Goal: Task Accomplishment & Management: Complete application form

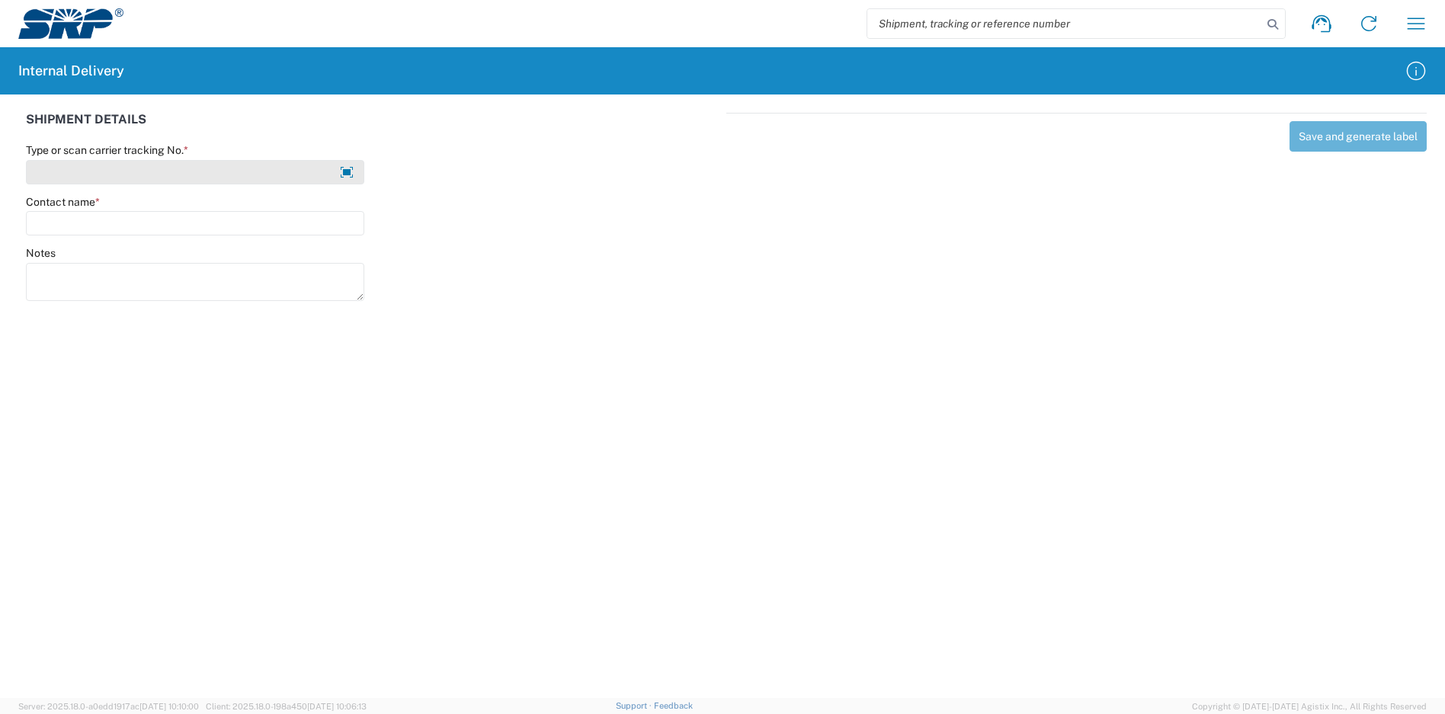
click at [315, 179] on input "Type or scan carrier tracking No. *" at bounding box center [195, 172] width 338 height 24
type input "C"
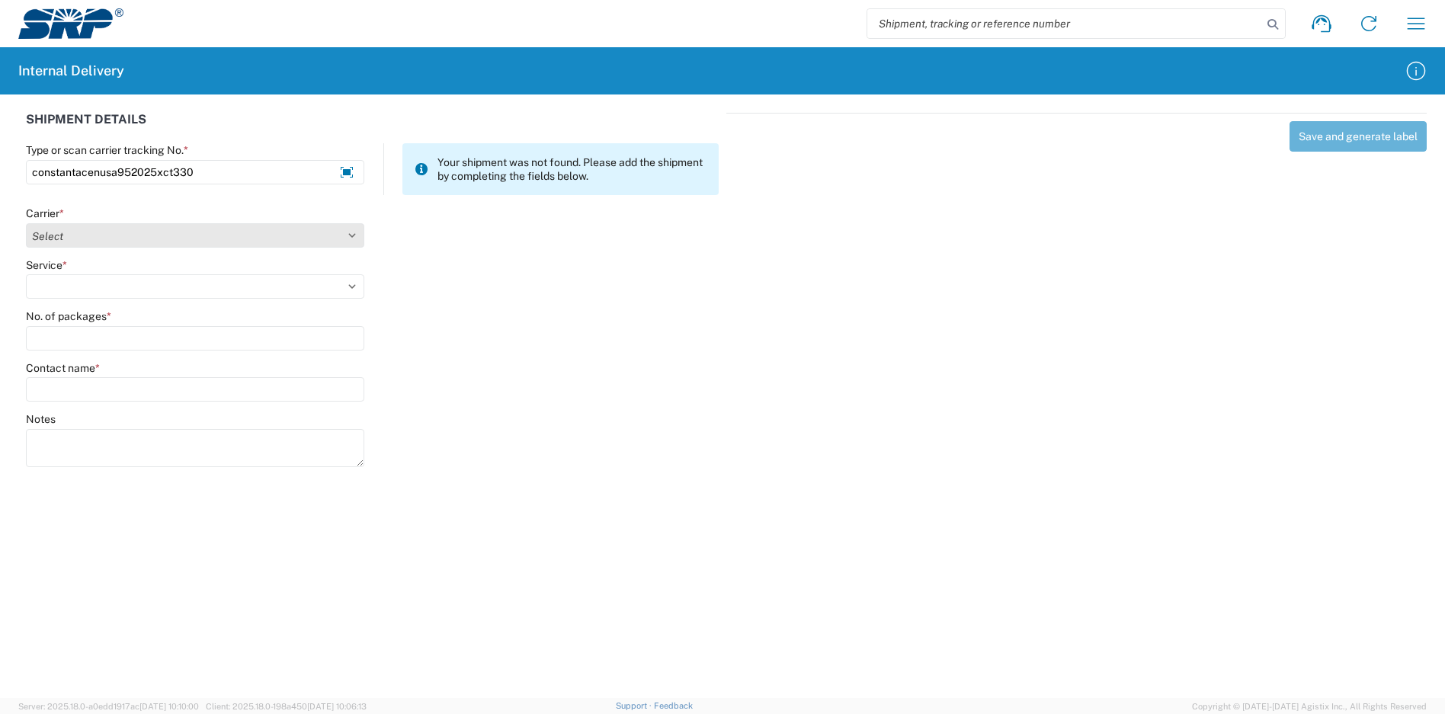
type input "constantacenusa952025xct330"
click at [350, 235] on select "Select Amazon Logistics ATI Trucking BC Dimerco Logistics Empire Southwest FedE…" at bounding box center [195, 235] width 338 height 24
select select "18713"
click at [26, 223] on select "Select Amazon Logistics ATI Trucking BC Dimerco Logistics Empire Southwest FedE…" at bounding box center [195, 235] width 338 height 24
click at [314, 289] on select "Select Ground Inter-Office" at bounding box center [195, 286] width 338 height 24
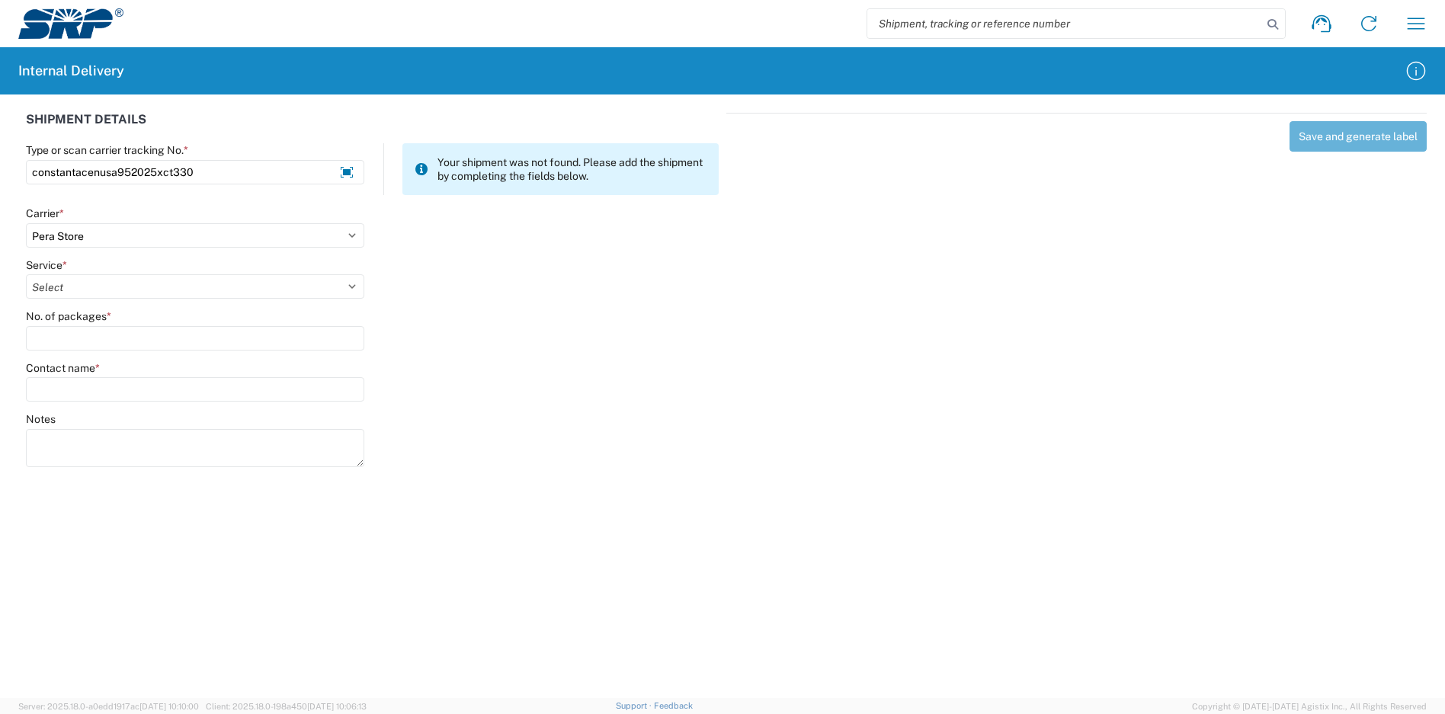
select select "35763"
click at [26, 274] on select "Select Ground Inter-Office" at bounding box center [195, 286] width 338 height 24
click at [223, 345] on input "No. of packages *" at bounding box center [195, 338] width 338 height 24
type input "1"
click at [266, 388] on input "Contact name *" at bounding box center [195, 389] width 338 height 24
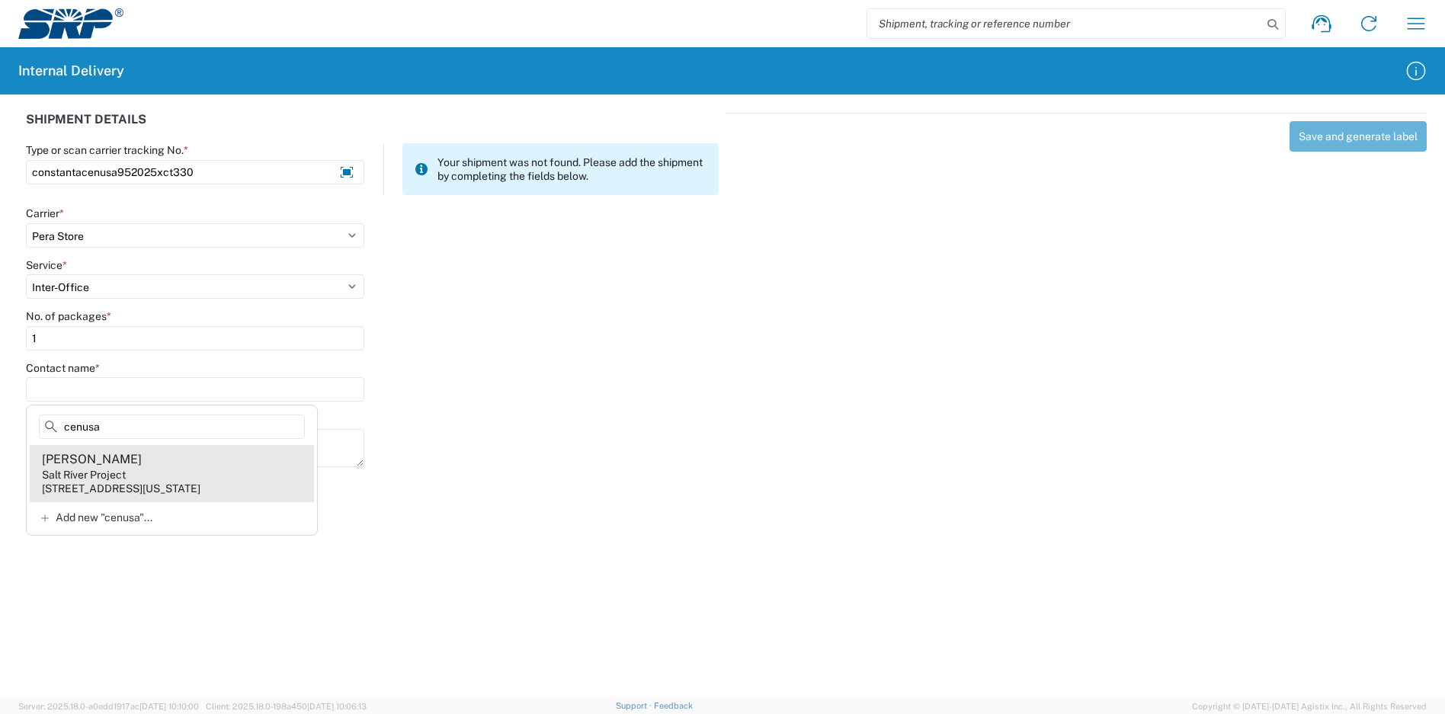
type input "cenusa"
click at [227, 470] on agx-address-suggestion-item "Constanta Cenusa Salt River Project [STREET_ADDRESS][US_STATE]" at bounding box center [172, 473] width 284 height 56
type input "[PERSON_NAME]"
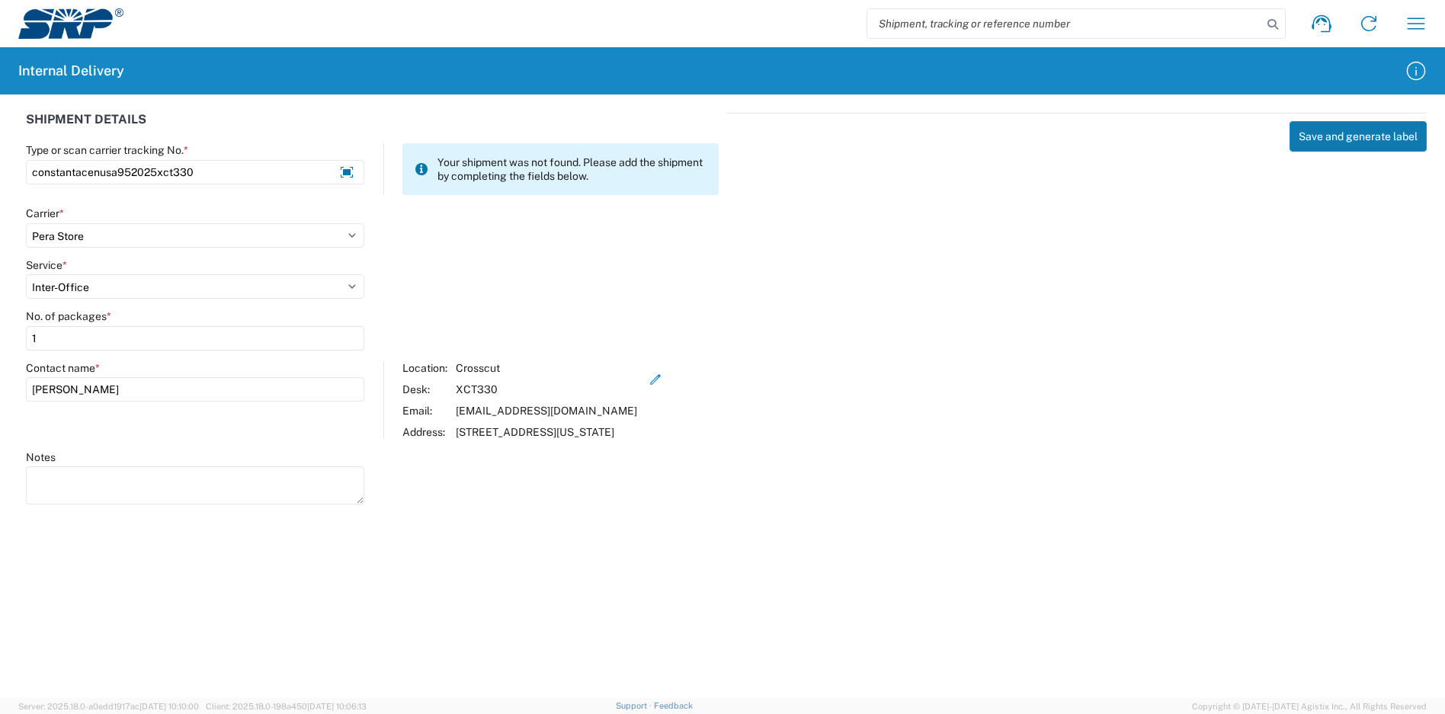
click at [1354, 130] on button "Save and generate label" at bounding box center [1358, 136] width 137 height 30
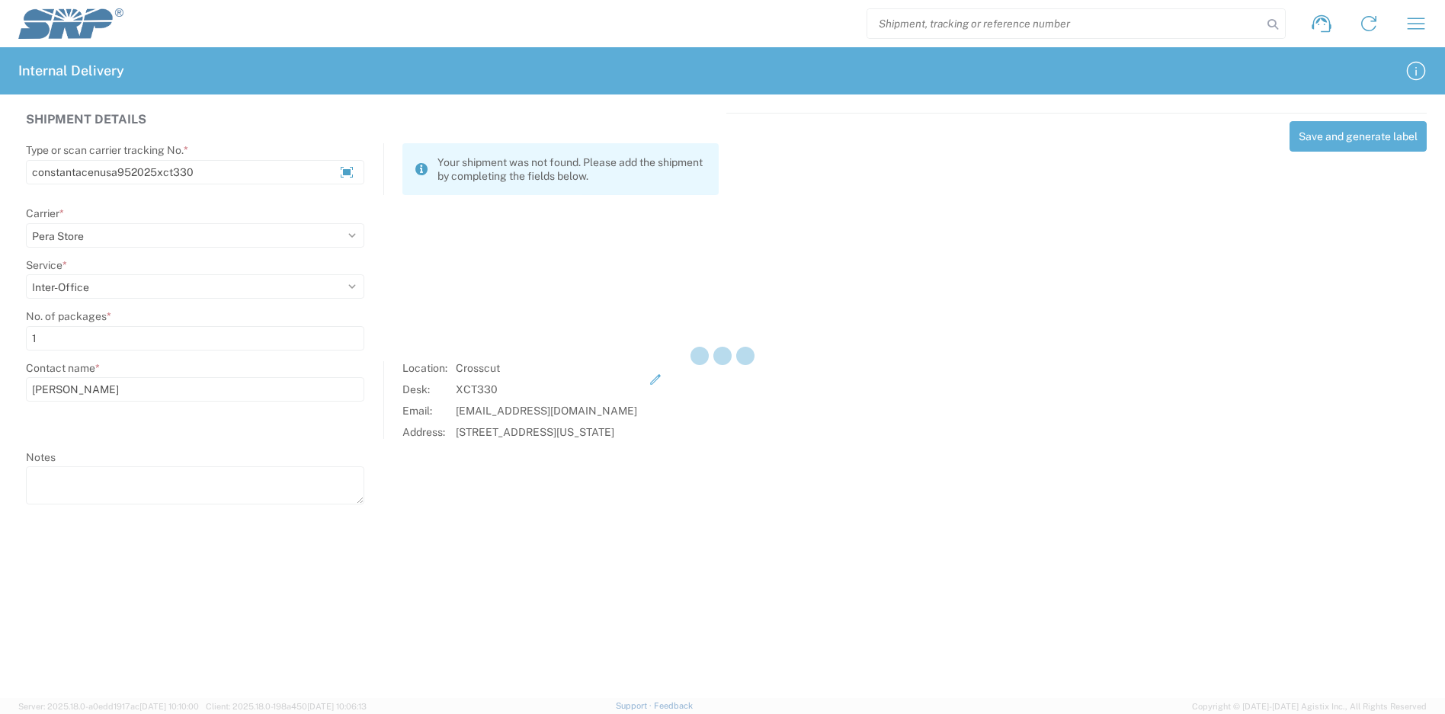
select select
